Goal: Task Accomplishment & Management: Manage account settings

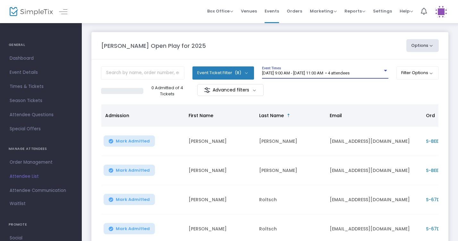
click at [386, 72] on div at bounding box center [386, 70] width 6 height 5
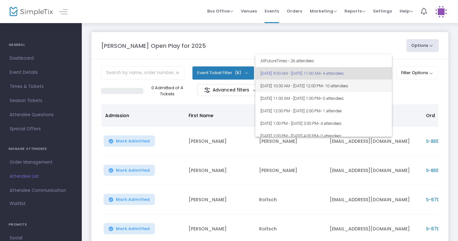
click at [384, 84] on mat-option "8/13/2025 @ 10:00 AM - 8/13/2025 @ 12:00 PM • 10 attendees" at bounding box center [323, 86] width 137 height 13
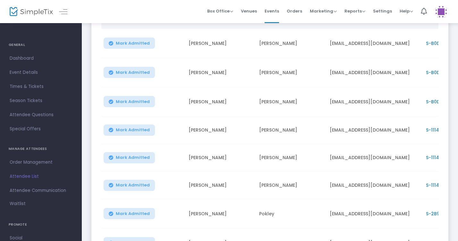
scroll to position [96, 0]
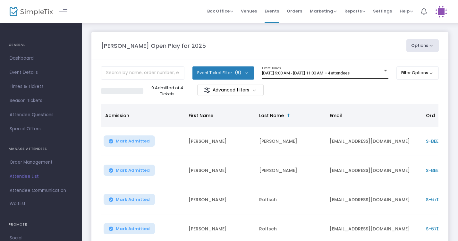
click at [350, 71] on span "[DATE] 9:00 AM - [DATE] 11:00 AM • 4 attendees" at bounding box center [306, 73] width 88 height 5
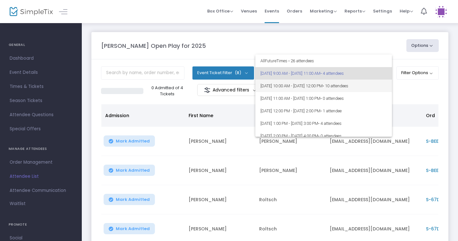
click at [368, 89] on span "8/13/2025 @ 10:00 AM - 8/13/2025 @ 12:00 PM • 10 attendees" at bounding box center [323, 86] width 126 height 13
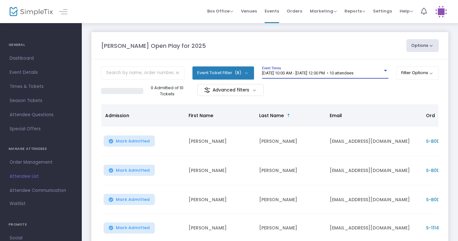
click at [353, 72] on span "8/13/2025 @ 10:00 AM - 8/13/2025 @ 12:00 PM • 10 attendees" at bounding box center [307, 73] width 91 height 5
click at [350, 72] on span "[DATE] 9:00 AM - [DATE] 11:00 AM • 4 attendees" at bounding box center [306, 73] width 88 height 5
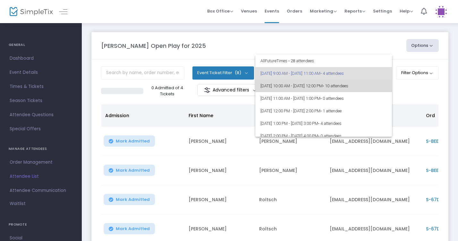
click at [348, 84] on span "• 10 attendees" at bounding box center [336, 85] width 26 height 5
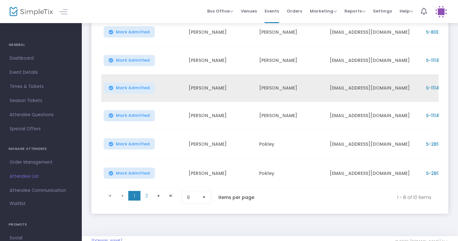
scroll to position [166, 0]
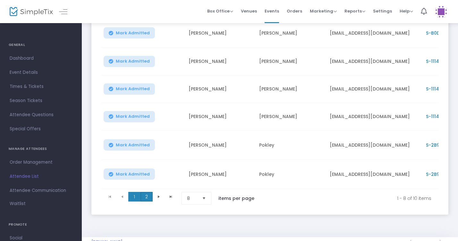
click at [146, 198] on span "2" at bounding box center [146, 197] width 12 height 10
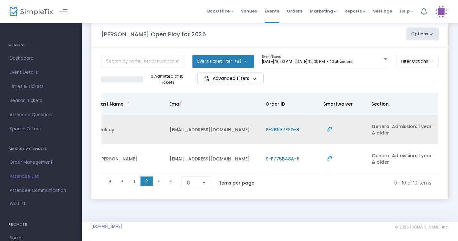
scroll to position [0, 160]
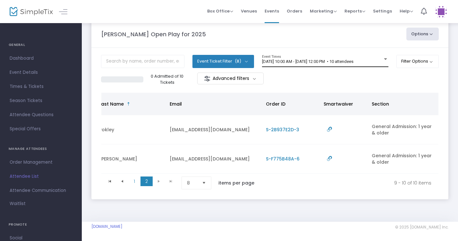
click at [383, 57] on div at bounding box center [386, 59] width 6 height 5
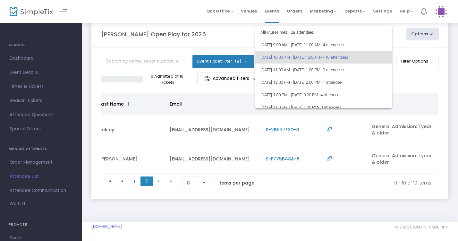
scroll to position [0, 0]
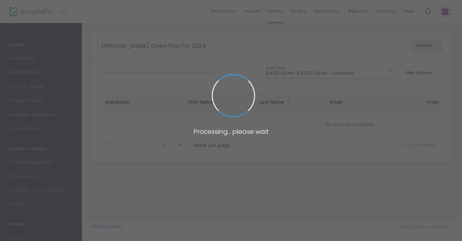
click at [375, 72] on span at bounding box center [231, 120] width 462 height 241
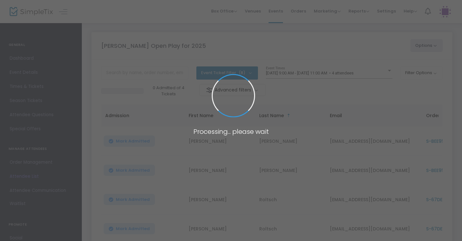
click at [382, 72] on span at bounding box center [231, 120] width 462 height 241
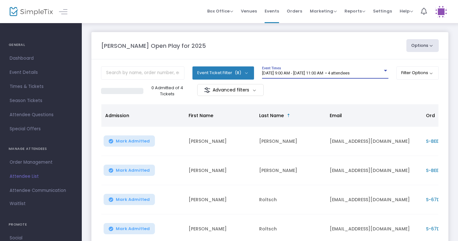
click at [383, 72] on div at bounding box center [386, 70] width 6 height 5
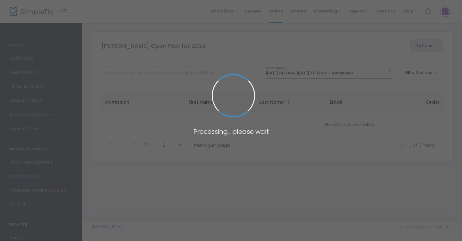
click at [382, 74] on span at bounding box center [231, 120] width 462 height 241
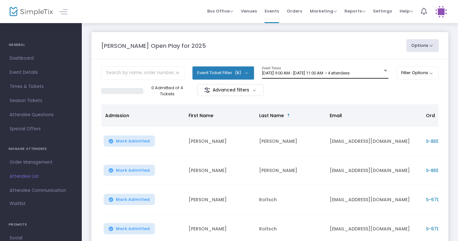
click at [385, 73] on div at bounding box center [386, 70] width 6 height 5
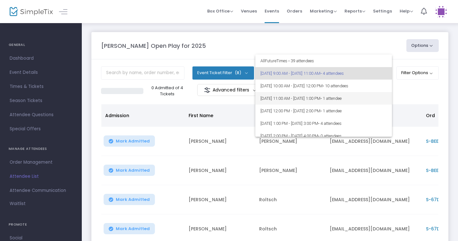
click at [380, 96] on span "8/13/2025 @ 11:00 AM - 8/13/2025 @ 1:00 PM • 1 attendee" at bounding box center [323, 98] width 126 height 13
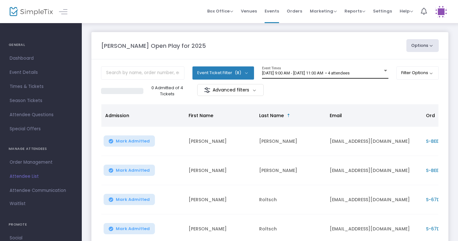
click at [383, 76] on div "[DATE] 9:00 AM - [DATE] 11:00 AM • 4 attendees Event Times" at bounding box center [325, 72] width 126 height 12
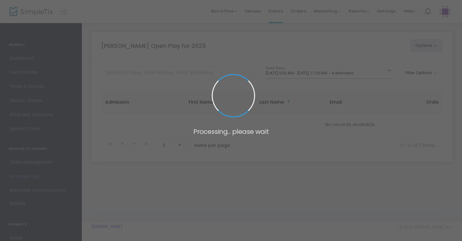
click at [385, 71] on span at bounding box center [231, 120] width 462 height 241
click at [374, 81] on span at bounding box center [231, 120] width 462 height 241
click at [374, 74] on span at bounding box center [231, 120] width 462 height 241
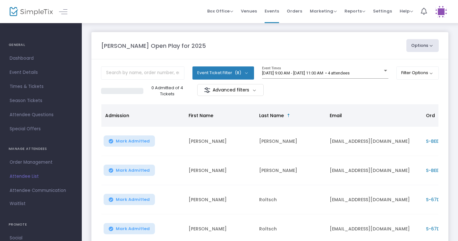
click at [350, 74] on span "[DATE] 9:00 AM - [DATE] 11:00 AM • 4 attendees" at bounding box center [306, 73] width 88 height 5
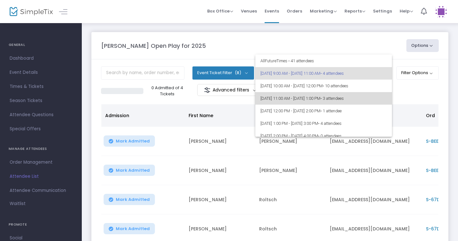
click at [344, 99] on span "• 3 attendees" at bounding box center [331, 98] width 23 height 5
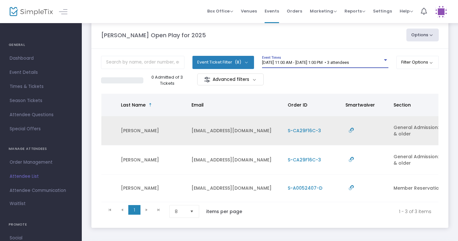
scroll to position [0, 138]
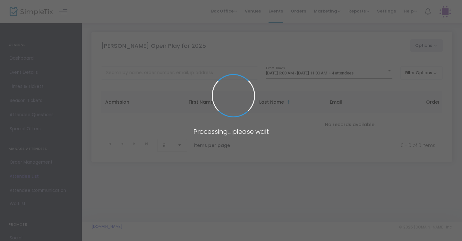
click at [375, 74] on span at bounding box center [231, 120] width 462 height 241
click at [381, 73] on span at bounding box center [231, 120] width 462 height 241
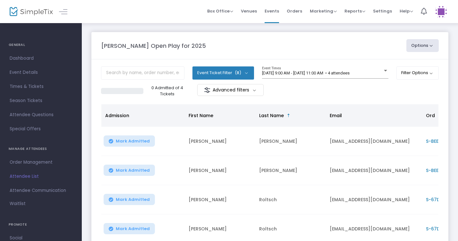
click at [383, 73] on div at bounding box center [386, 70] width 6 height 5
click at [385, 73] on div at bounding box center [386, 70] width 6 height 5
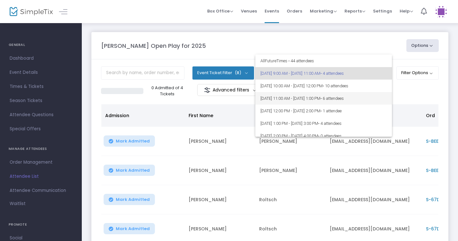
click at [344, 97] on span "• 6 attendees" at bounding box center [331, 98] width 23 height 5
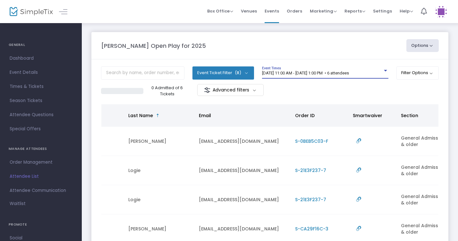
click at [349, 71] on span "8/13/2025 @ 11:00 AM - 8/13/2025 @ 1:00 PM • 6 attendees" at bounding box center [305, 73] width 87 height 5
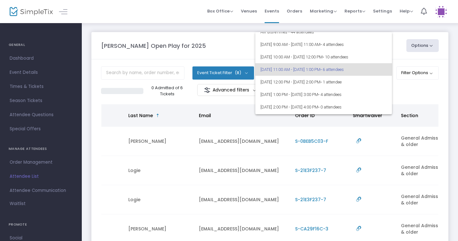
scroll to position [7, 0]
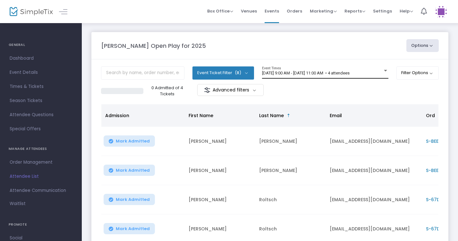
click at [368, 69] on div "[DATE] 9:00 AM - [DATE] 11:00 AM • 4 attendees Event Times" at bounding box center [325, 72] width 126 height 12
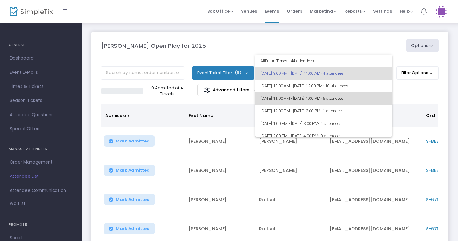
click at [344, 100] on span "• 6 attendees" at bounding box center [331, 98] width 23 height 5
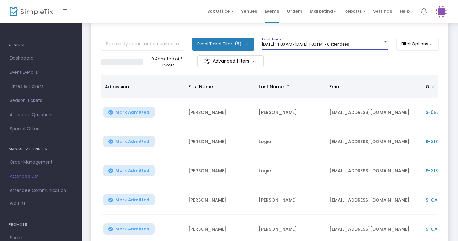
scroll to position [28, 0]
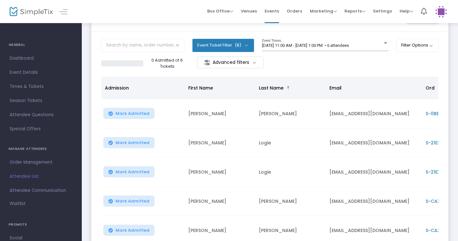
click at [364, 36] on m-panel-content "Event Ticket Filter (8) Select All General Admission: 1 year & older Additional…" at bounding box center [269, 165] width 357 height 267
click at [367, 49] on div "8/13/2025 @ 11:00 AM - 8/13/2025 @ 1:00 PM • 6 attendees Event Times" at bounding box center [325, 45] width 126 height 12
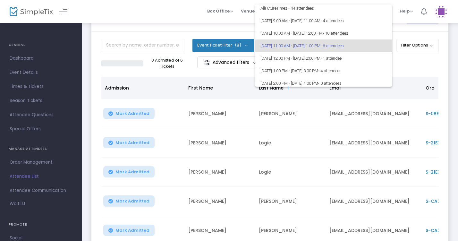
scroll to position [6, 0]
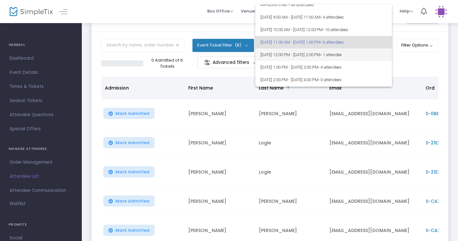
click at [369, 58] on span "8/13/2025 @ 12:00 PM - 8/13/2025 @ 2:00 PM • 1 attendee" at bounding box center [323, 54] width 126 height 13
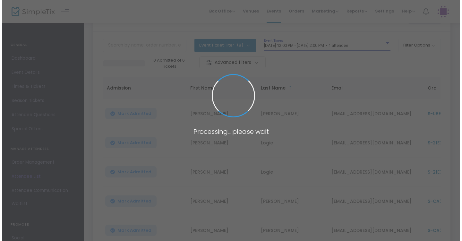
scroll to position [0, 0]
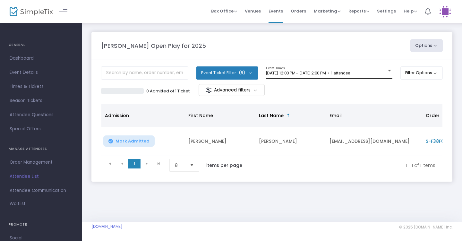
click at [376, 76] on div "8/13/2025 @ 12:00 PM - 8/13/2025 @ 2:00 PM • 1 attendee Event Times" at bounding box center [329, 72] width 126 height 12
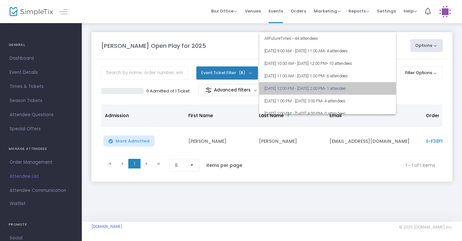
click at [345, 87] on span "• 1 attendee" at bounding box center [334, 88] width 21 height 5
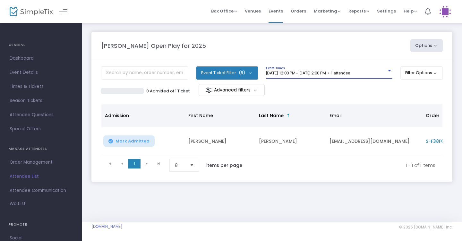
click at [340, 72] on span "8/13/2025 @ 12:00 PM - 8/13/2025 @ 2:00 PM • 1 attendee" at bounding box center [308, 73] width 84 height 5
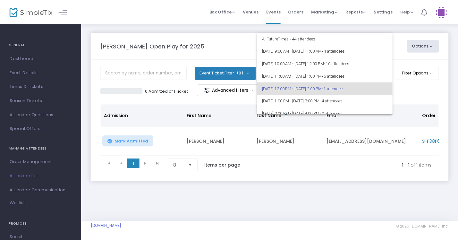
scroll to position [15, 0]
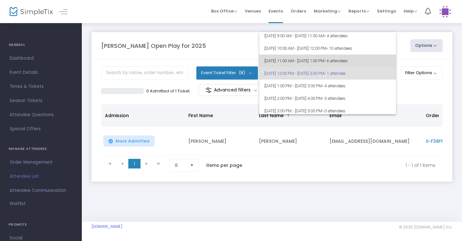
click at [337, 61] on span "8/13/2025 @ 11:00 AM - 8/13/2025 @ 1:00 PM • 6 attendees" at bounding box center [327, 61] width 126 height 13
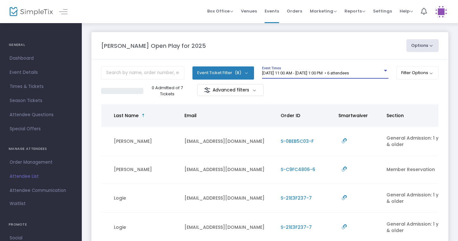
scroll to position [0, 0]
click at [278, 75] on span "8/13/2025 @ 11:00 AM - 8/13/2025 @ 1:00 PM • 6 attendees" at bounding box center [305, 73] width 87 height 5
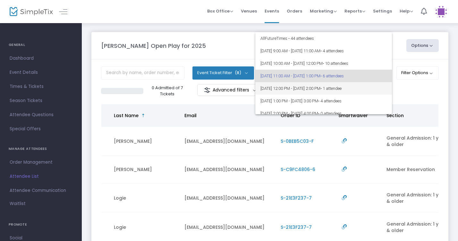
scroll to position [3, 0]
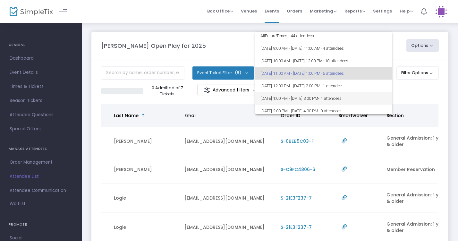
click at [288, 96] on span "8/13/2025 @ 1:00 PM - 8/13/2025 @ 3:00 PM • 4 attendees" at bounding box center [323, 98] width 126 height 13
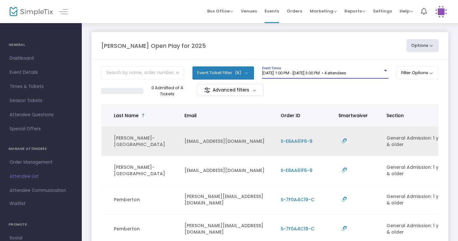
scroll to position [49, 0]
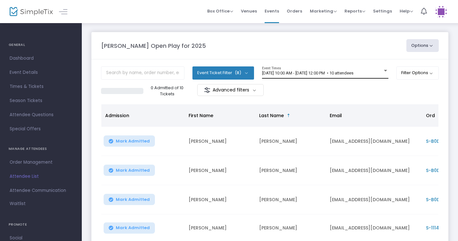
click at [383, 72] on div at bounding box center [386, 70] width 6 height 5
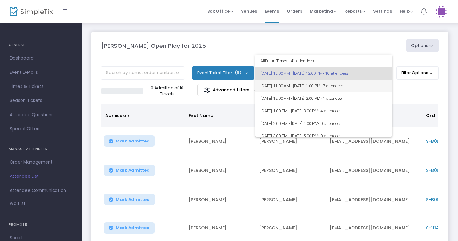
click at [374, 84] on span "8/13/2025 @ 11:00 AM - 8/13/2025 @ 1:00 PM • 7 attendees" at bounding box center [323, 86] width 126 height 13
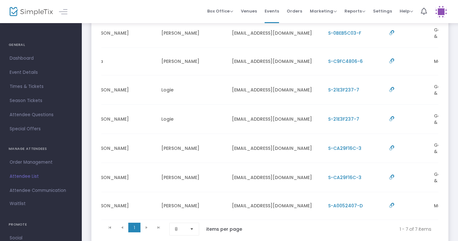
scroll to position [0, 98]
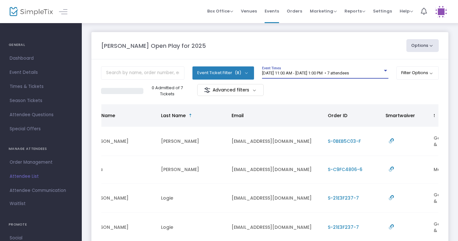
click at [349, 73] on span "8/13/2025 @ 11:00 AM - 8/13/2025 @ 1:00 PM • 7 attendees" at bounding box center [305, 73] width 87 height 5
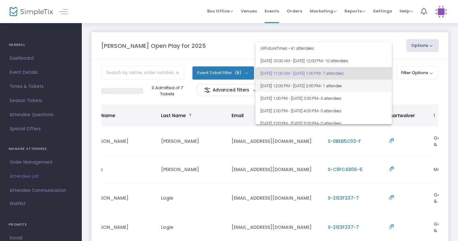
click at [342, 87] on span "• 1 attendee" at bounding box center [330, 85] width 21 height 5
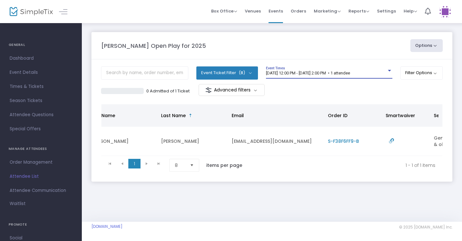
click at [350, 72] on span "8/13/2025 @ 12:00 PM - 8/13/2025 @ 2:00 PM • 1 attendee" at bounding box center [308, 73] width 84 height 5
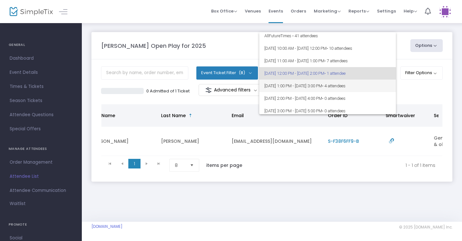
click at [370, 83] on span "8/13/2025 @ 1:00 PM - 8/13/2025 @ 3:00 PM • 4 attendees" at bounding box center [327, 86] width 126 height 13
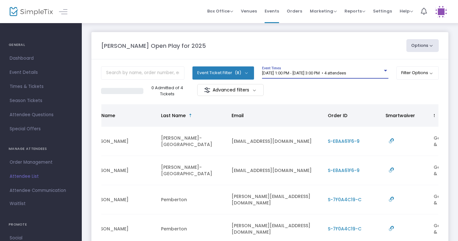
click at [379, 71] on div "8/13/2025 @ 1:00 PM - 8/13/2025 @ 3:00 PM • 4 attendees" at bounding box center [322, 73] width 121 height 5
